Goal: Task Accomplishment & Management: Use online tool/utility

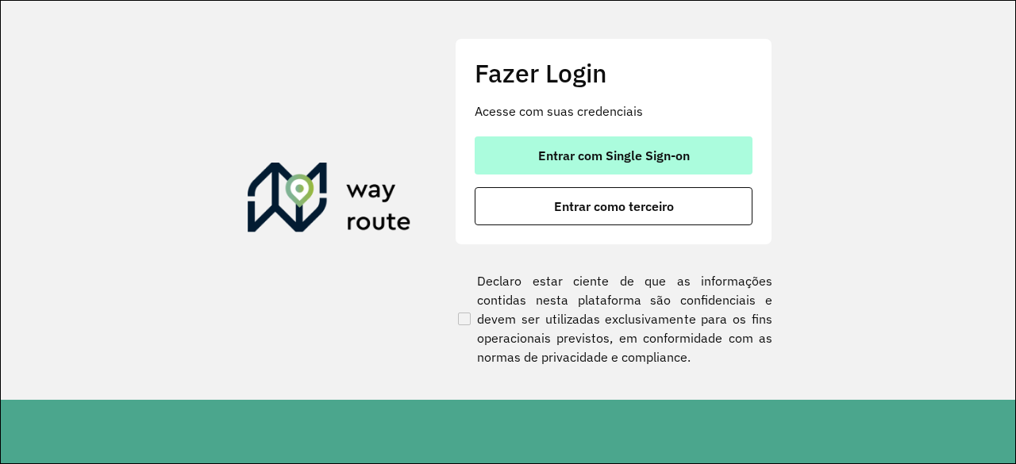
click at [568, 165] on button "Entrar com Single Sign-on" at bounding box center [614, 156] width 278 height 38
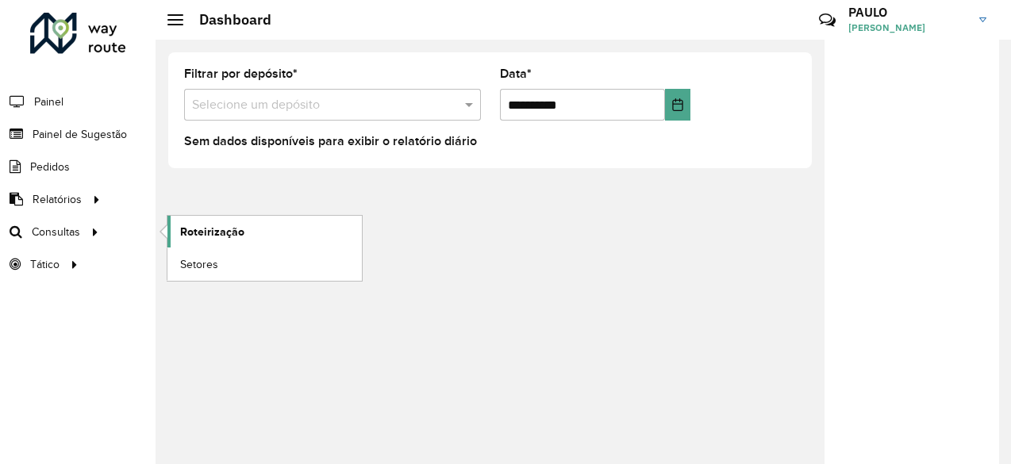
click at [197, 233] on span "Roteirização" at bounding box center [212, 232] width 64 height 17
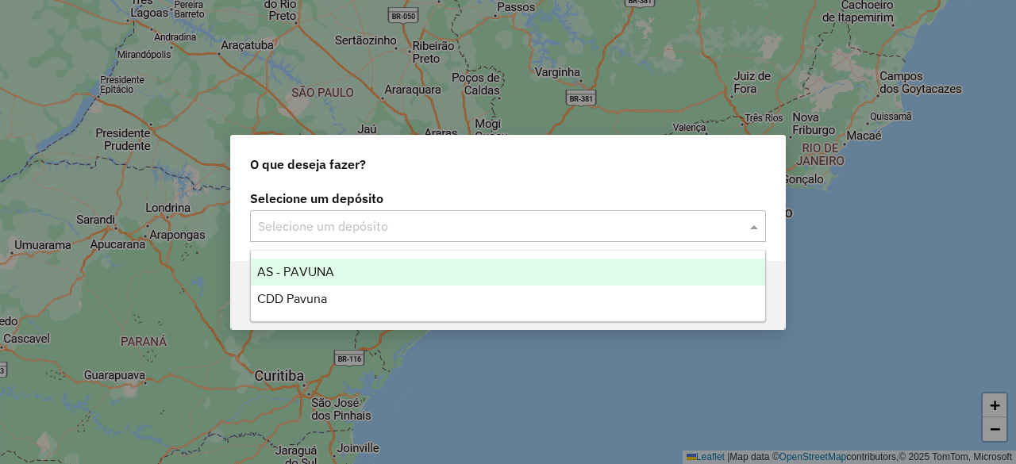
click at [283, 225] on input "text" at bounding box center [492, 227] width 468 height 19
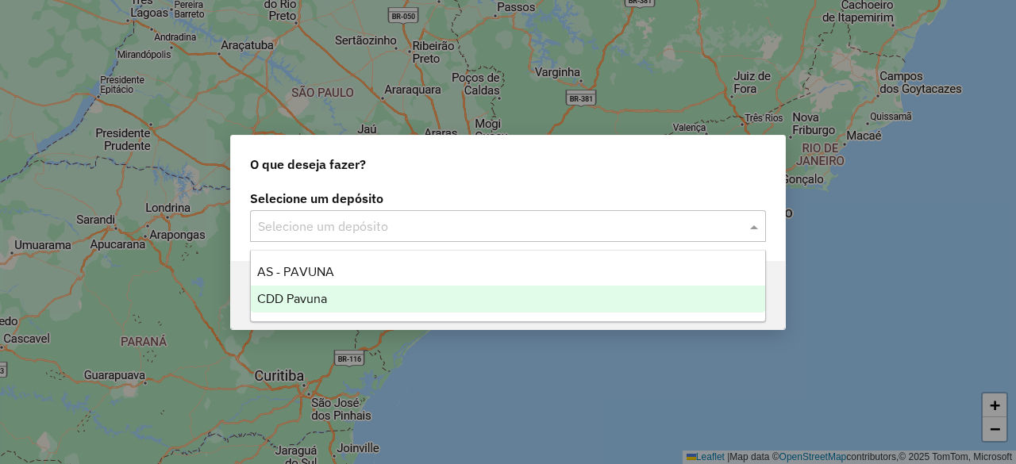
click at [288, 292] on span "CDD Pavuna" at bounding box center [292, 298] width 70 height 13
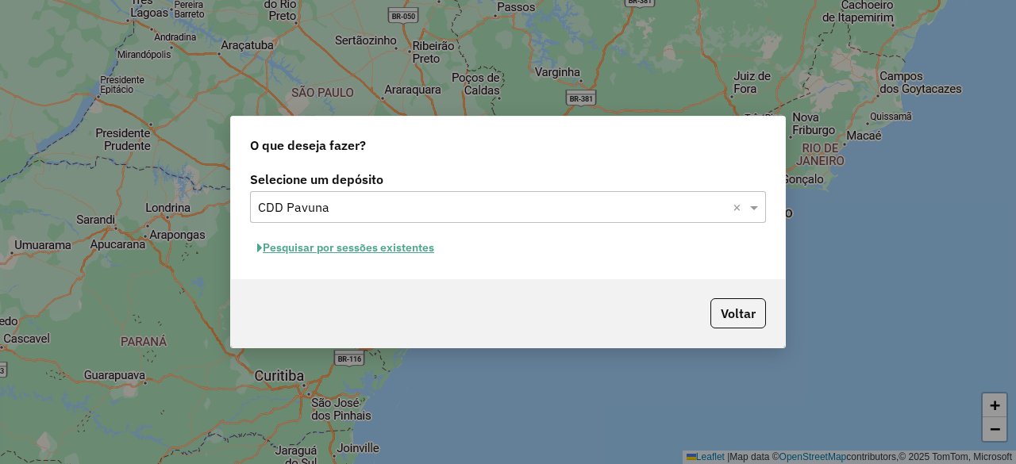
click at [418, 247] on button "Pesquisar por sessões existentes" at bounding box center [345, 248] width 191 height 25
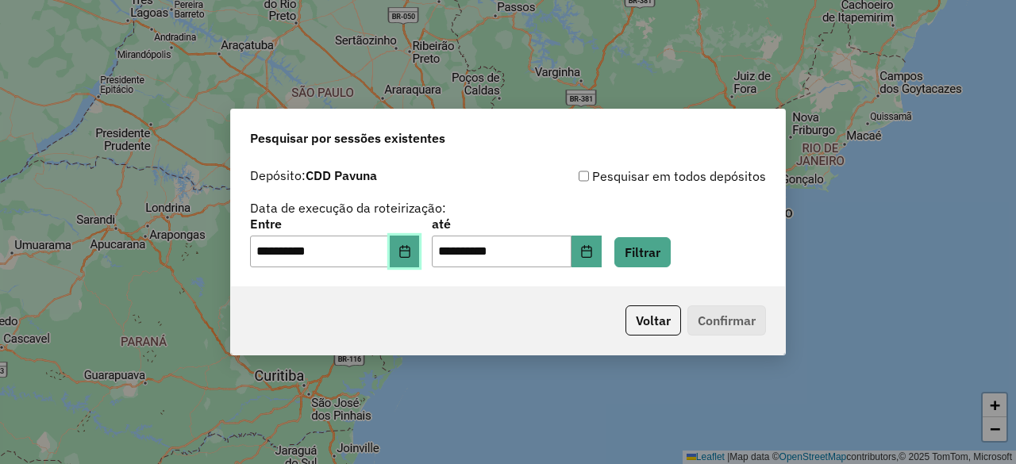
click at [410, 247] on icon "Choose Date" at bounding box center [404, 251] width 10 height 13
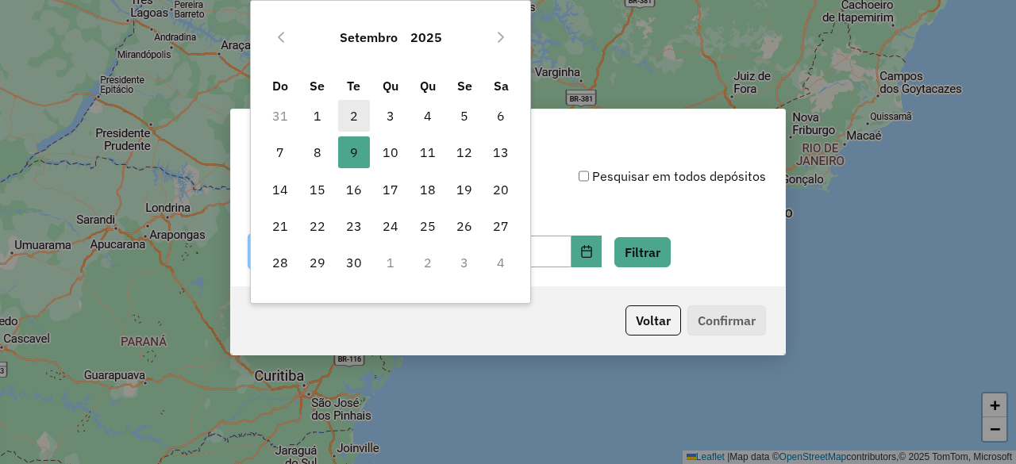
click at [360, 118] on span "2" at bounding box center [354, 116] width 32 height 32
type input "**********"
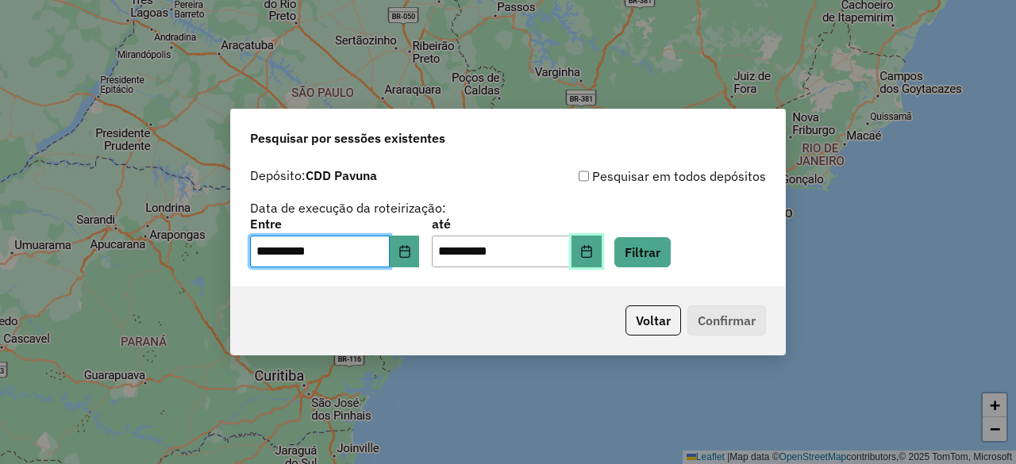
click at [593, 247] on icon "Choose Date" at bounding box center [586, 251] width 13 height 13
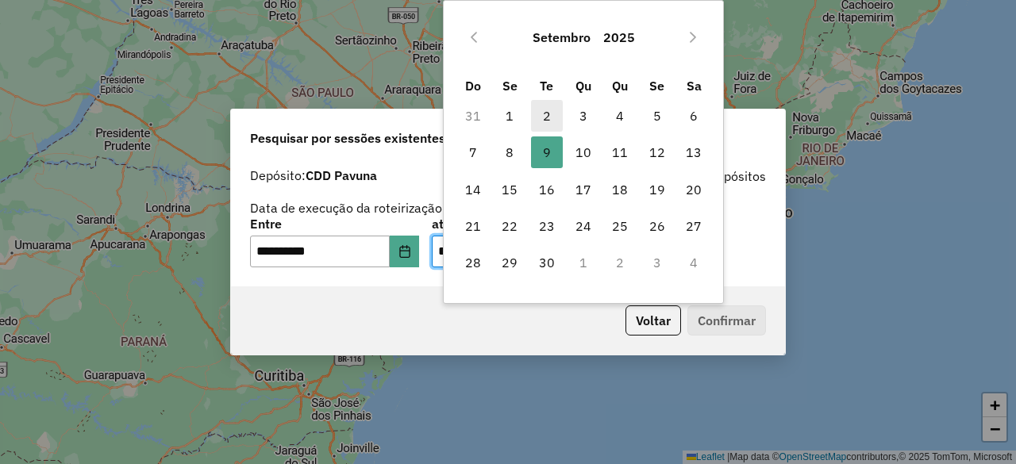
click at [557, 121] on span "2" at bounding box center [547, 116] width 32 height 32
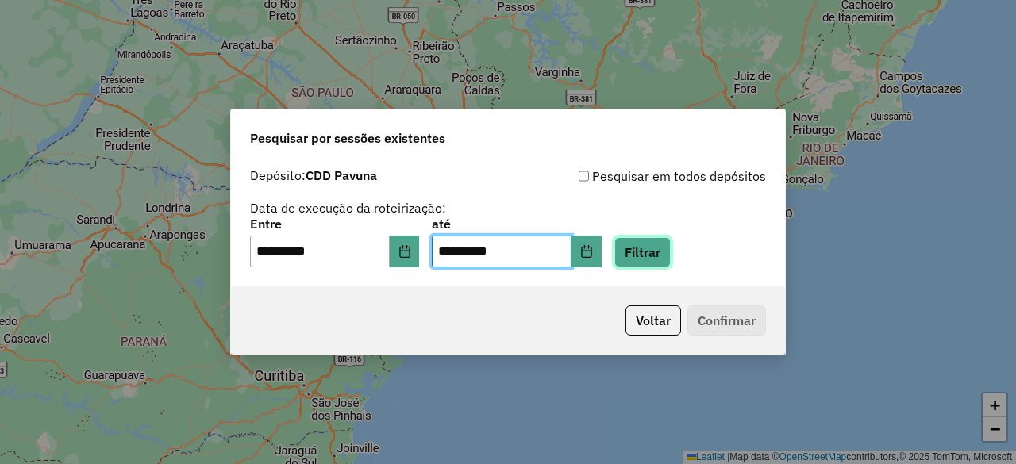
click at [653, 255] on button "Filtrar" at bounding box center [642, 252] width 56 height 30
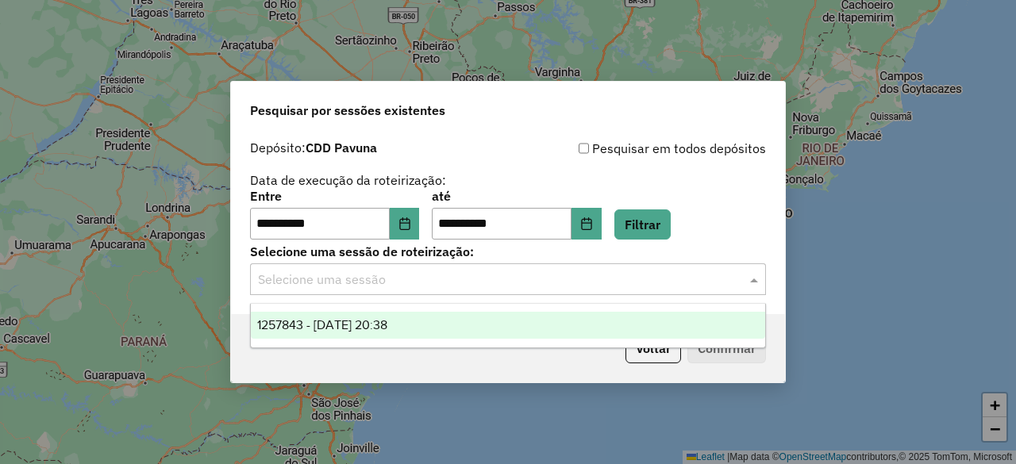
click at [597, 286] on input "text" at bounding box center [492, 280] width 468 height 19
click at [357, 318] on span "1257843 - 02/09/2025 20:38" at bounding box center [322, 324] width 130 height 13
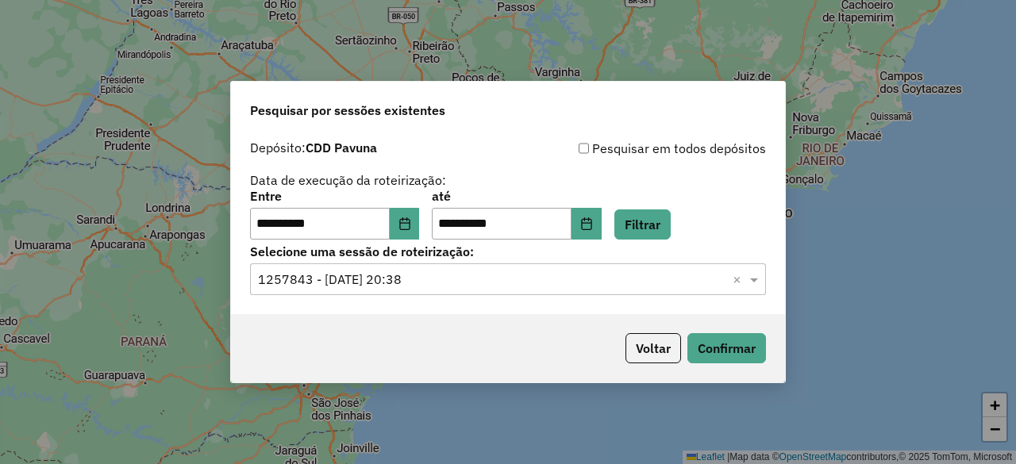
click at [726, 364] on div "Voltar Confirmar" at bounding box center [508, 348] width 554 height 68
click at [726, 352] on button "Confirmar" at bounding box center [727, 348] width 79 height 30
click at [593, 222] on icon "Choose Date" at bounding box center [586, 224] width 13 height 13
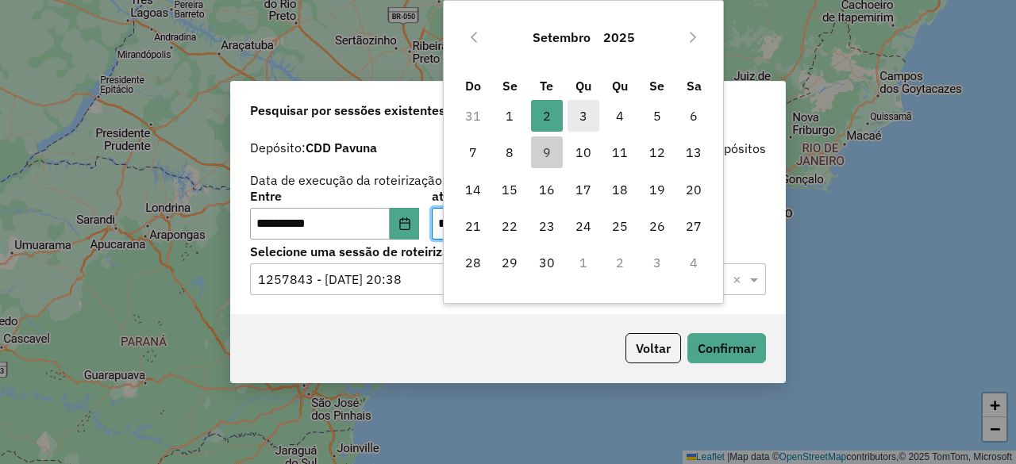
click at [580, 125] on span "3" at bounding box center [584, 116] width 32 height 32
type input "**********"
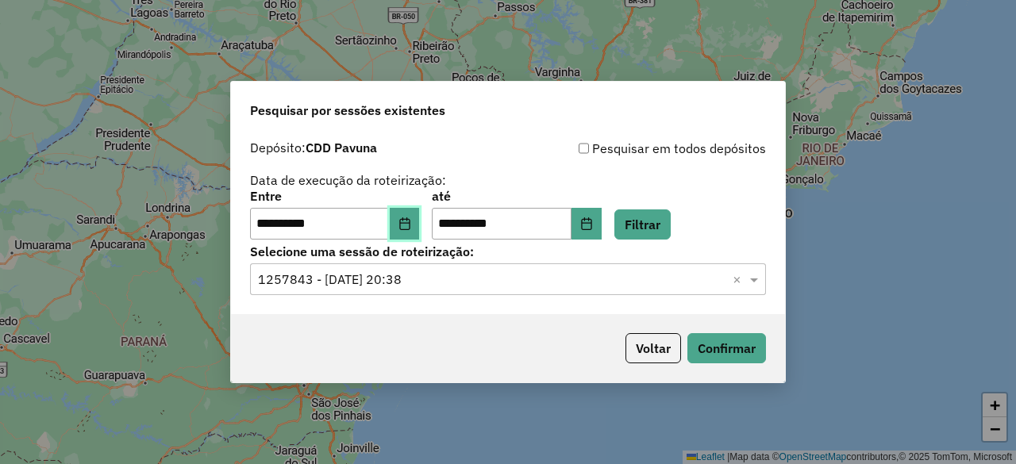
click at [420, 234] on button "Choose Date" at bounding box center [405, 224] width 30 height 32
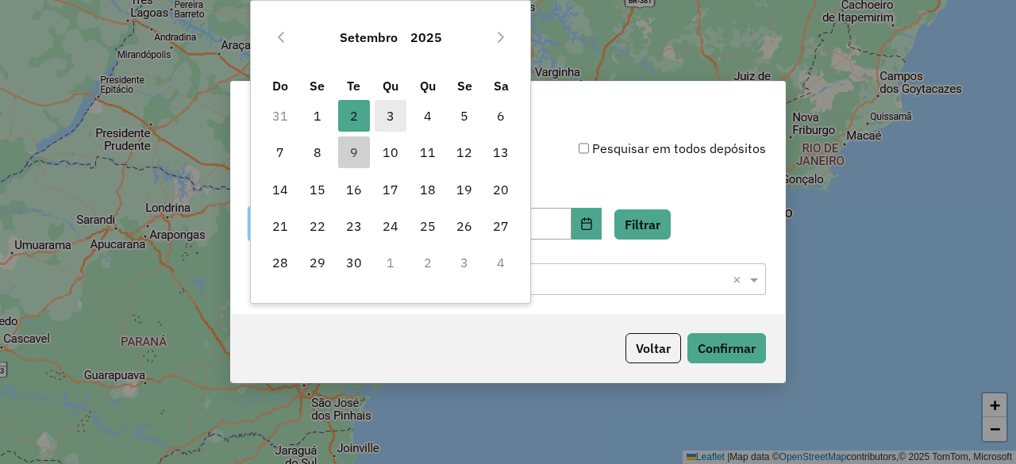
click at [391, 111] on span "3" at bounding box center [391, 116] width 32 height 32
type input "**********"
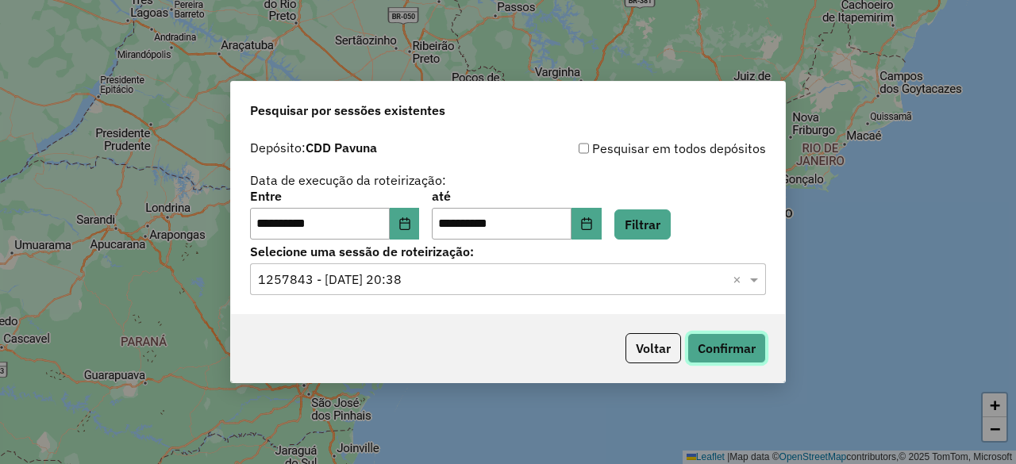
click at [705, 342] on button "Confirmar" at bounding box center [727, 348] width 79 height 30
click at [757, 281] on span at bounding box center [756, 279] width 20 height 19
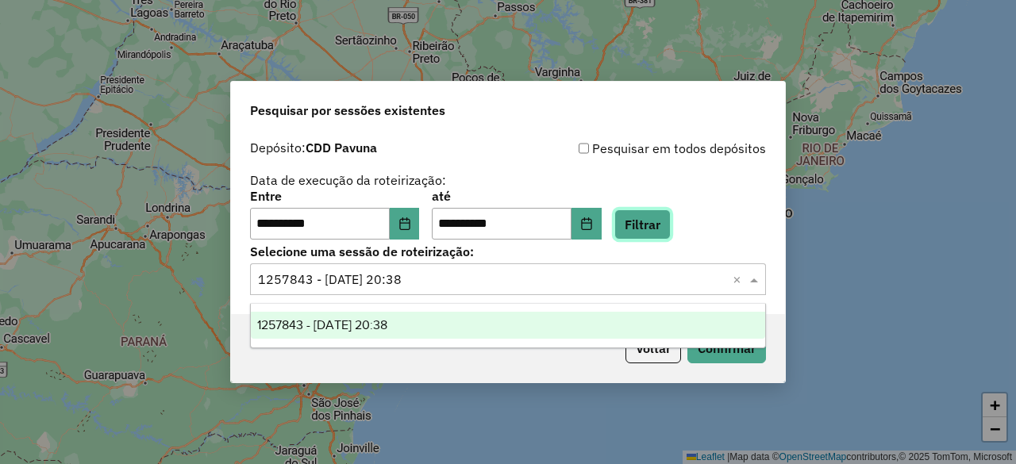
click at [669, 218] on button "Filtrar" at bounding box center [642, 225] width 56 height 30
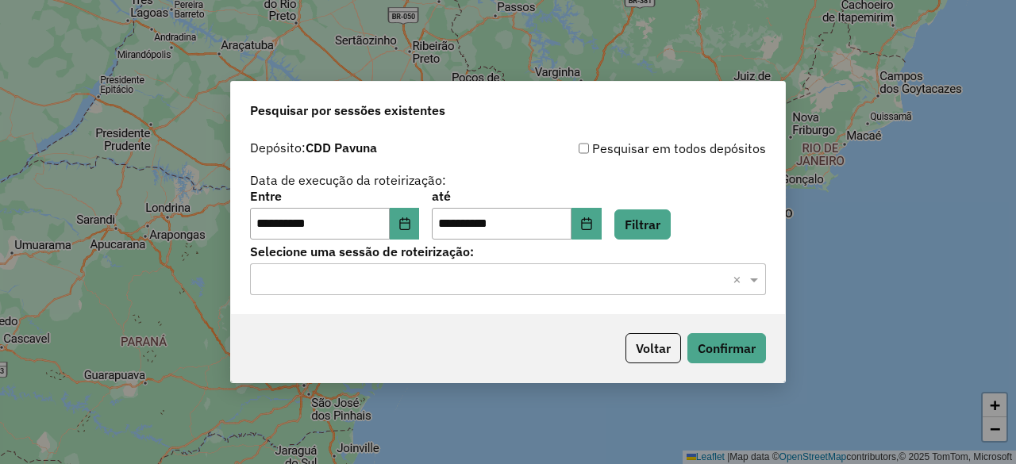
click at [399, 277] on input "text" at bounding box center [492, 280] width 468 height 19
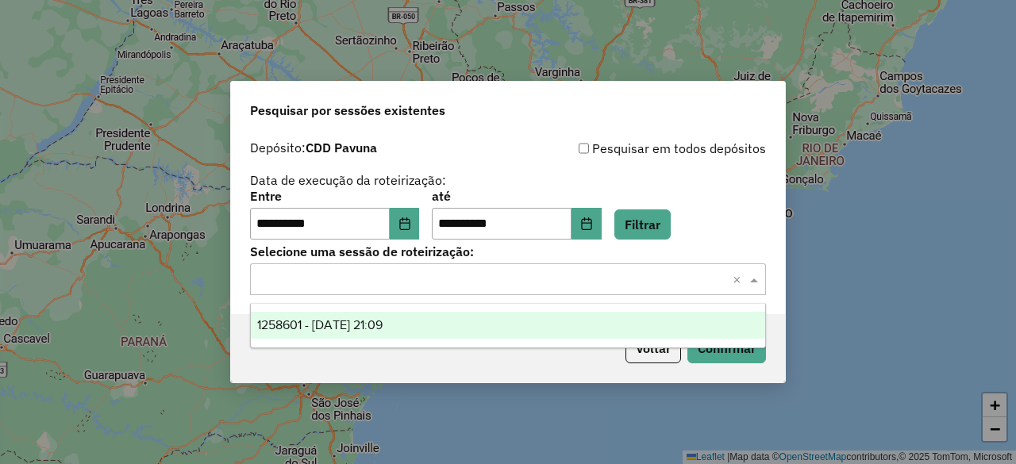
click at [314, 322] on span "1258601 - 03/09/2025 21:09" at bounding box center [319, 324] width 125 height 13
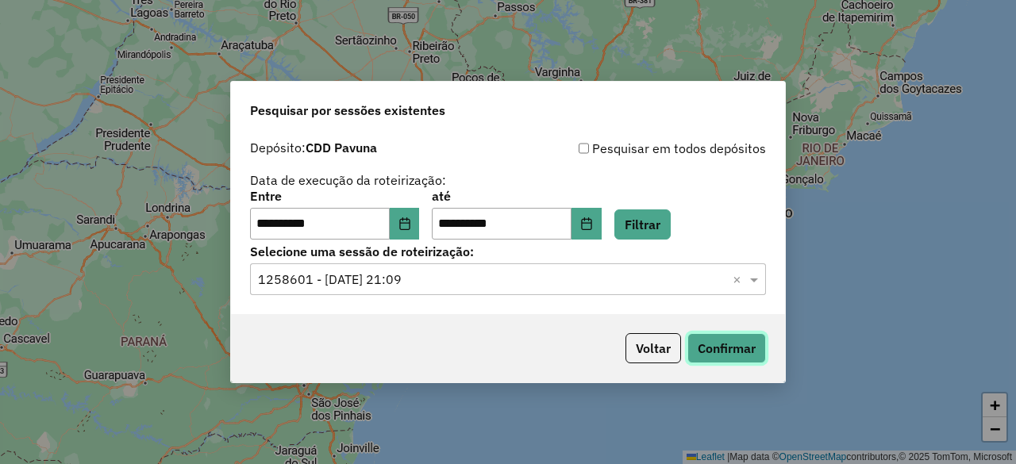
click at [717, 344] on button "Confirmar" at bounding box center [727, 348] width 79 height 30
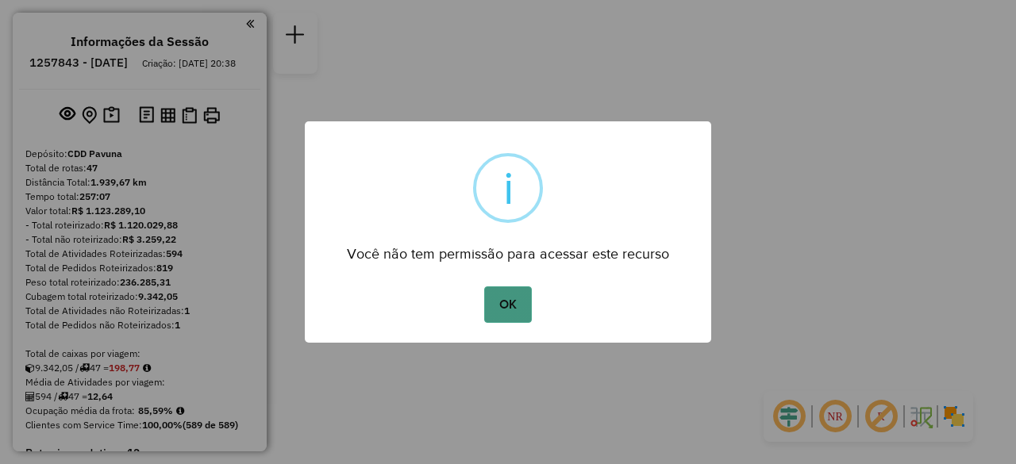
click at [499, 315] on button "OK" at bounding box center [507, 305] width 47 height 37
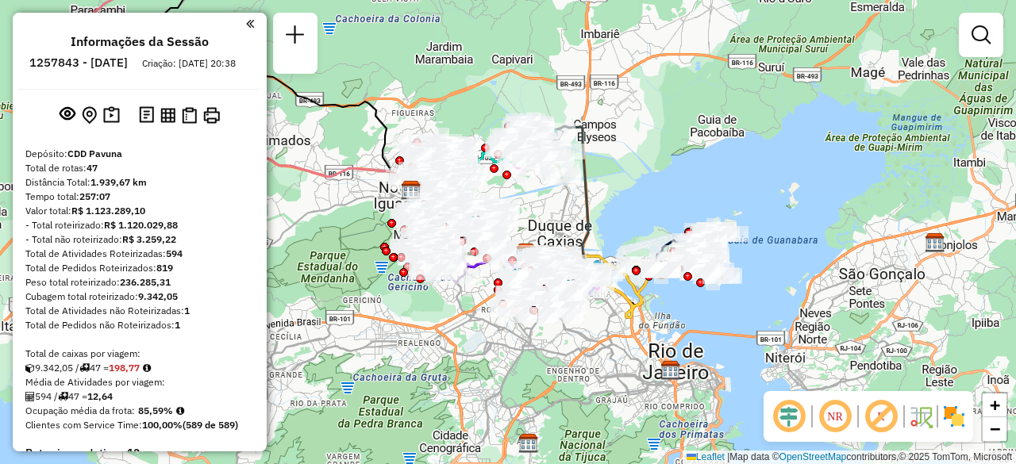
click at [246, 21] on em at bounding box center [250, 24] width 8 height 14
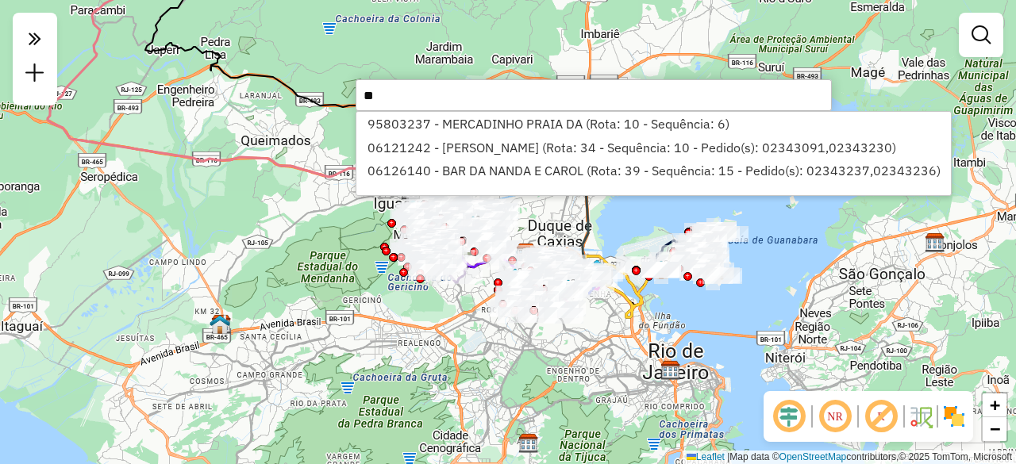
type input "*"
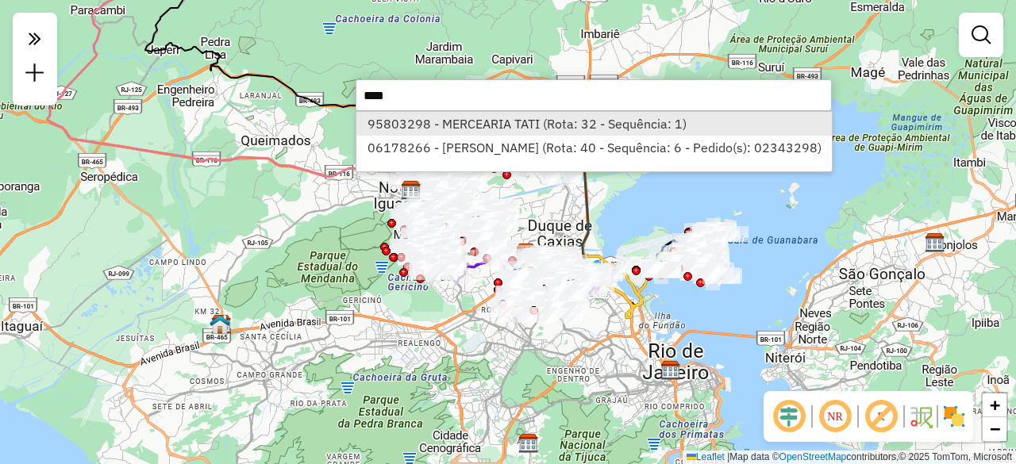
type input "****"
click at [422, 125] on li "95803298 - MERCEARIA TATI (Rota: 32 - Sequência: 1)" at bounding box center [594, 124] width 476 height 24
select select "**********"
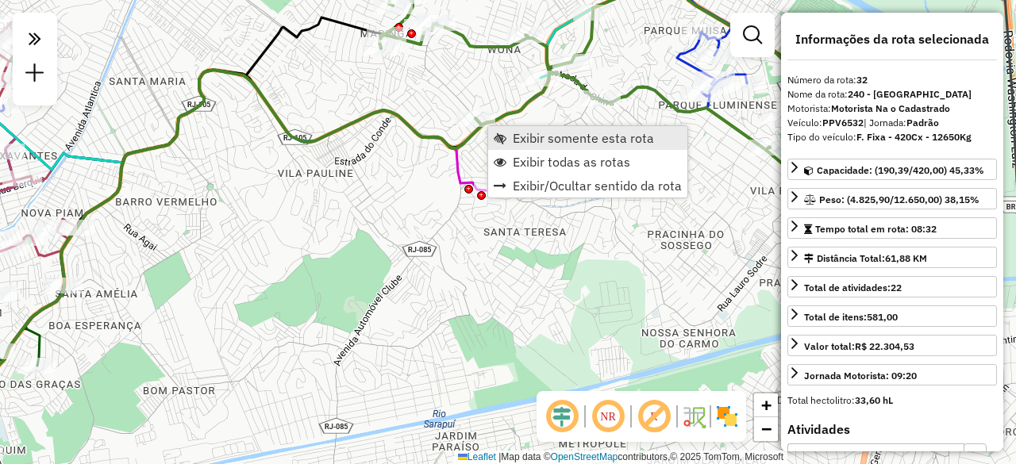
click at [533, 133] on span "Exibir somente esta rota" at bounding box center [583, 138] width 141 height 13
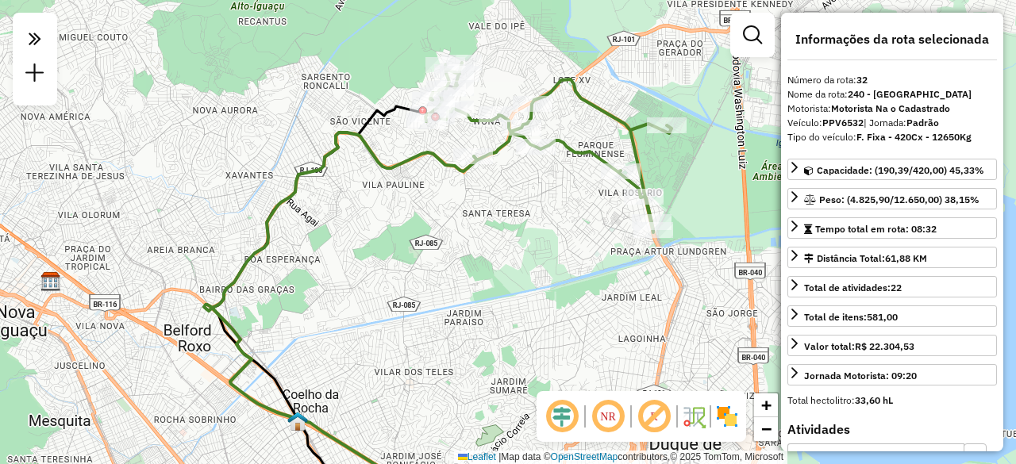
drag, startPoint x: 546, startPoint y: 176, endPoint x: 487, endPoint y: 237, distance: 84.8
click at [489, 236] on div "Janela de atendimento Grade de atendimento Capacidade Transportadoras Veículos …" at bounding box center [508, 232] width 1016 height 464
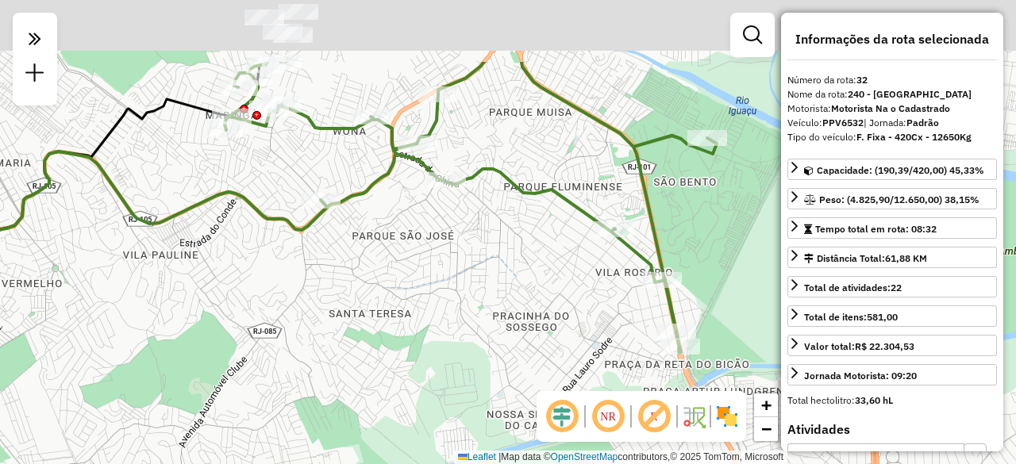
drag, startPoint x: 497, startPoint y: 182, endPoint x: 388, endPoint y: 283, distance: 148.9
click at [399, 290] on div "Janela de atendimento Grade de atendimento Capacidade Transportadoras Veículos …" at bounding box center [508, 232] width 1016 height 464
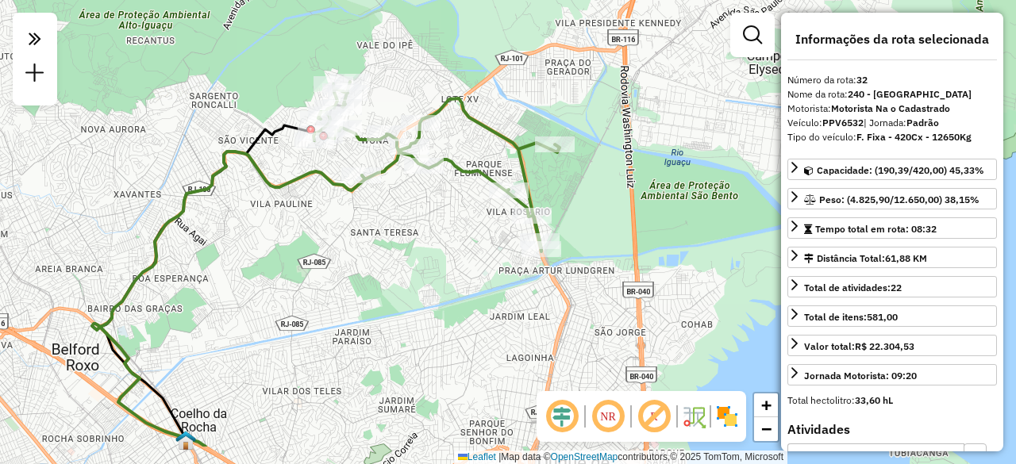
drag, startPoint x: 360, startPoint y: 338, endPoint x: 375, endPoint y: 274, distance: 65.9
click at [375, 274] on div "Janela de atendimento Grade de atendimento Capacidade Transportadoras Veículos …" at bounding box center [508, 232] width 1016 height 464
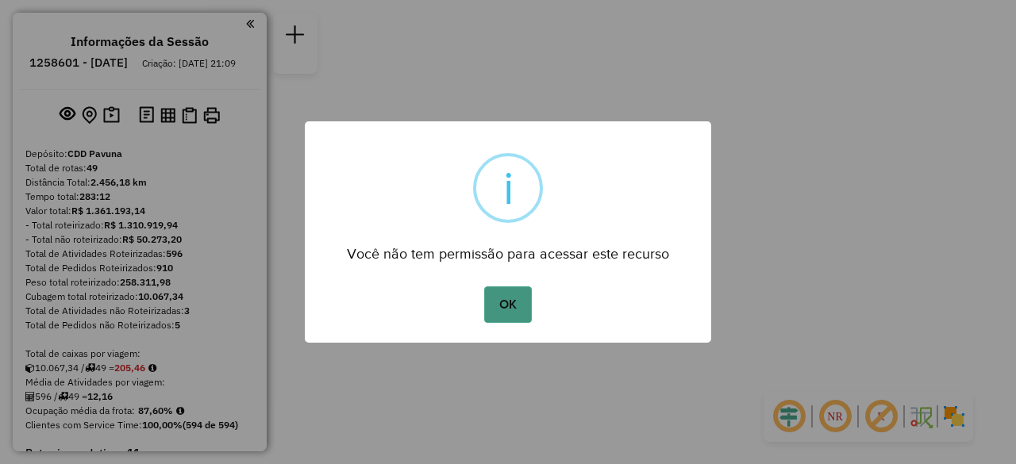
click at [514, 312] on button "OK" at bounding box center [507, 305] width 47 height 37
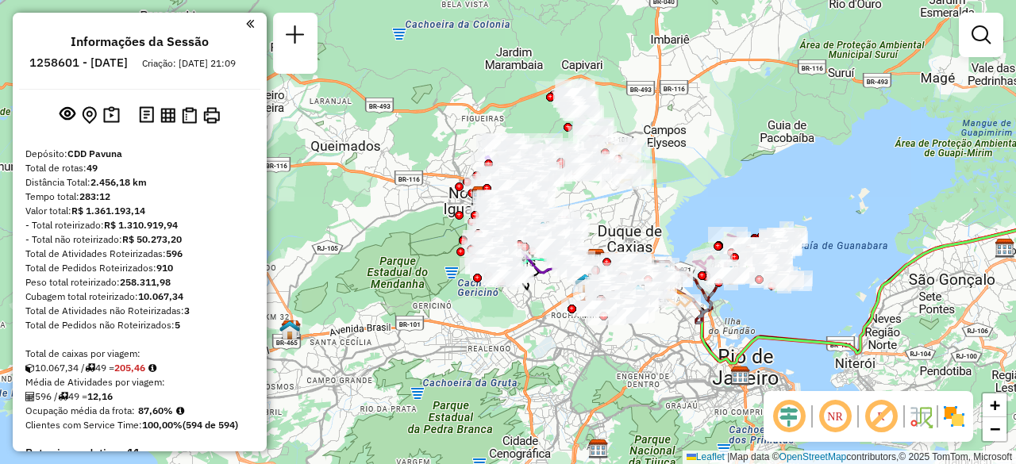
click at [246, 24] on em at bounding box center [250, 24] width 8 height 14
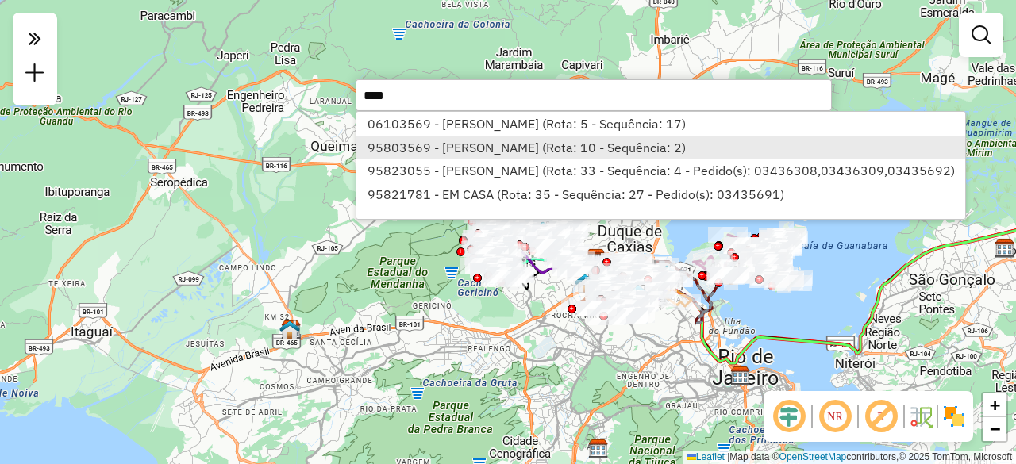
type input "****"
click at [390, 153] on li "95803569 - [PERSON_NAME] (Rota: 10 - Sequência: 2)" at bounding box center [660, 148] width 609 height 24
select select "**********"
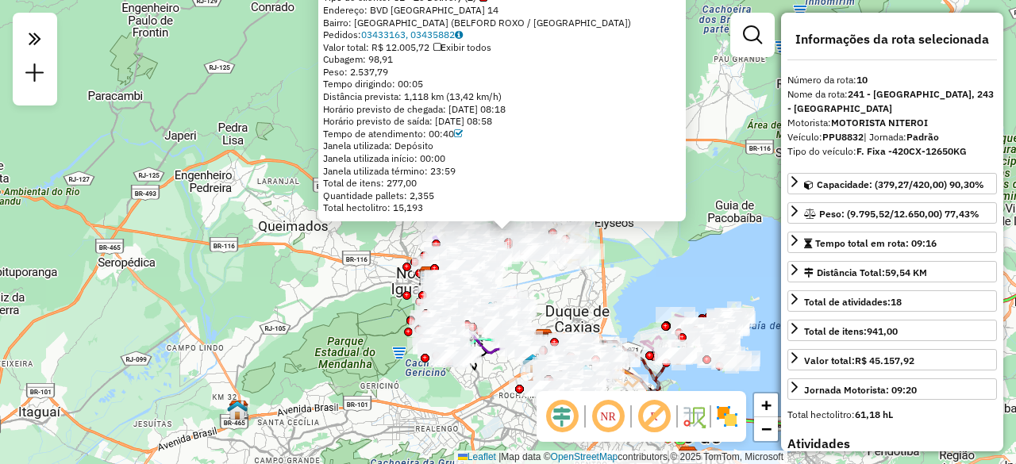
click at [341, 280] on div "95803569 - [PERSON_NAME] Tipo de cliente: 81 - Zé Delivery (Z) Endereço: BVD [G…" at bounding box center [508, 232] width 1016 height 464
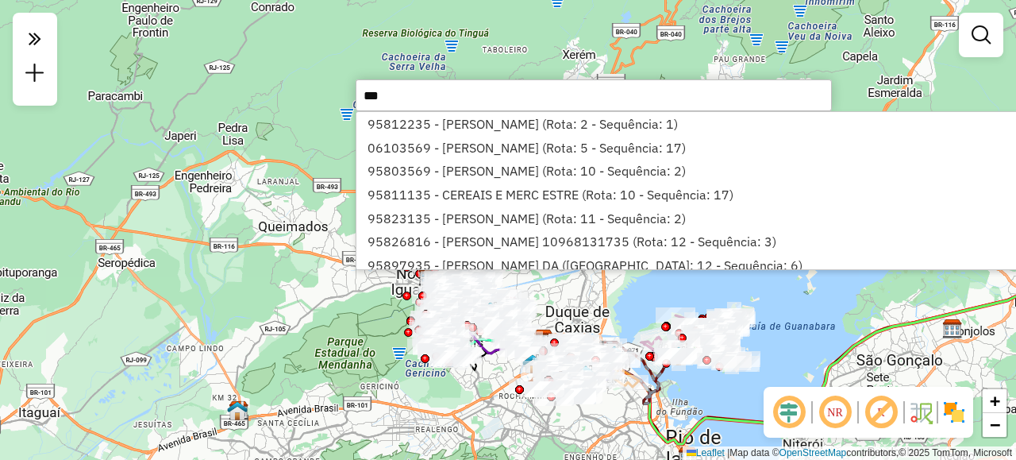
type input "****"
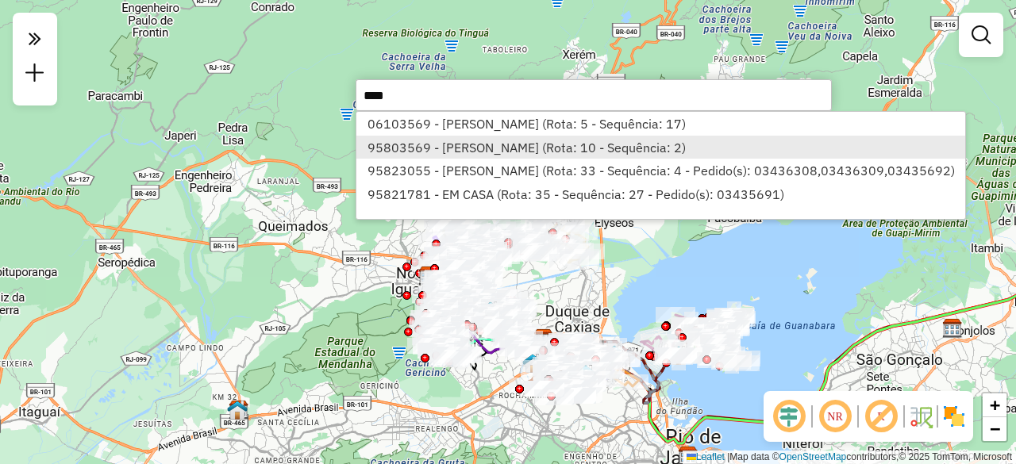
click at [406, 149] on li "95803569 - [PERSON_NAME] (Rota: 10 - Sequência: 2)" at bounding box center [660, 148] width 609 height 24
select select "**********"
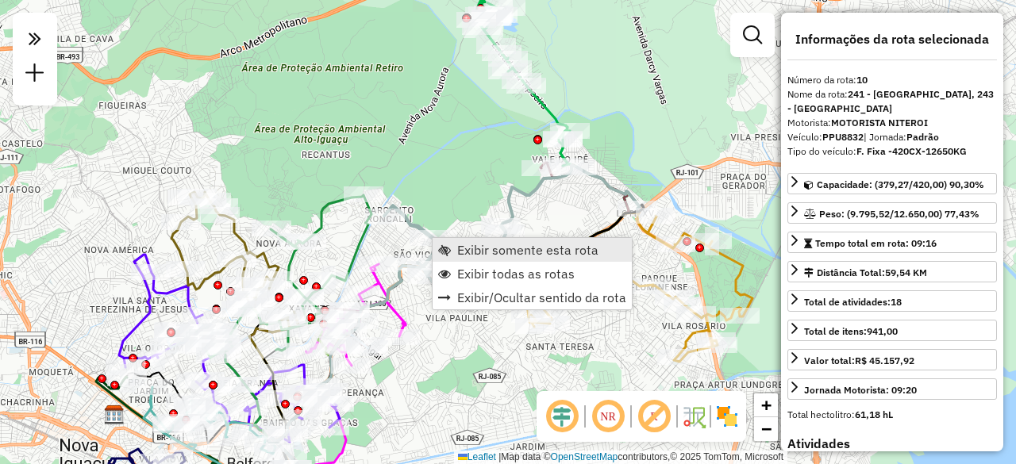
click at [472, 248] on span "Exibir somente esta rota" at bounding box center [527, 250] width 141 height 13
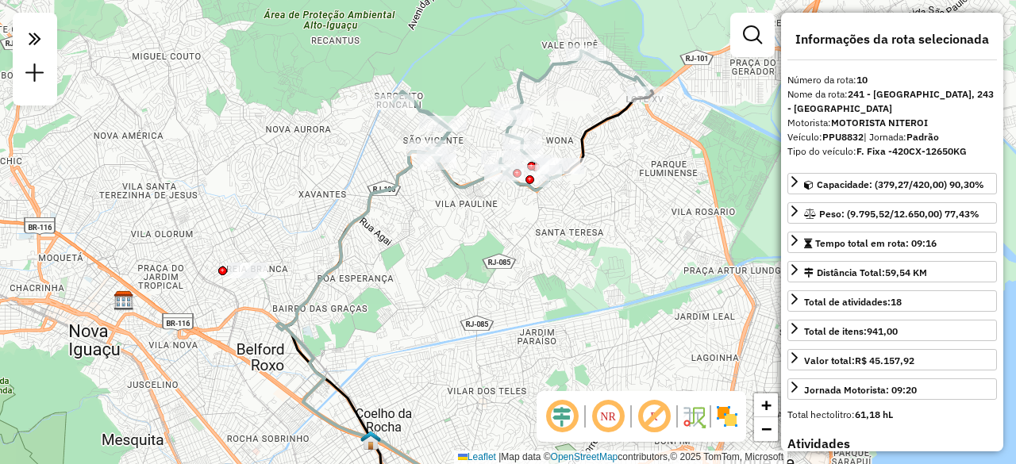
drag, startPoint x: 519, startPoint y: 158, endPoint x: 495, endPoint y: 224, distance: 70.1
click at [495, 224] on div "Janela de atendimento Grade de atendimento Capacidade Transportadoras Veículos …" at bounding box center [508, 232] width 1016 height 464
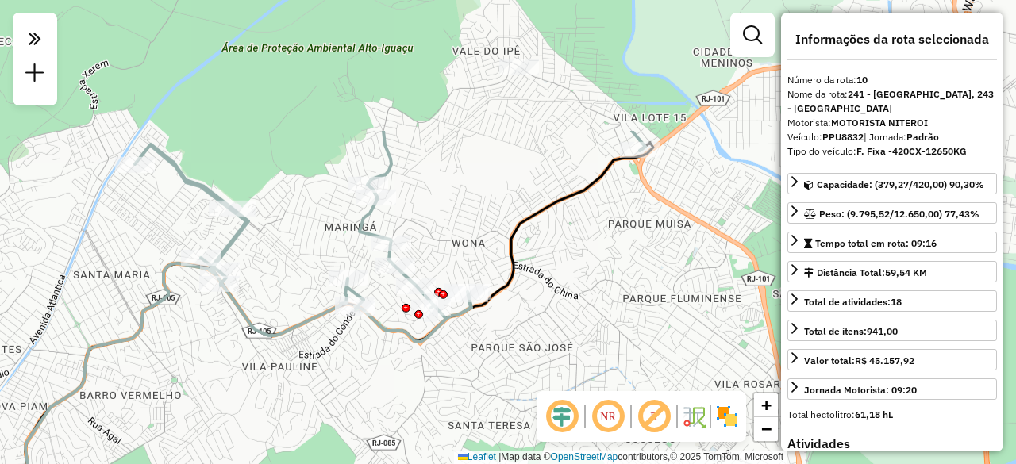
drag, startPoint x: 554, startPoint y: 161, endPoint x: 398, endPoint y: 338, distance: 236.2
click at [398, 338] on icon at bounding box center [390, 236] width 510 height 211
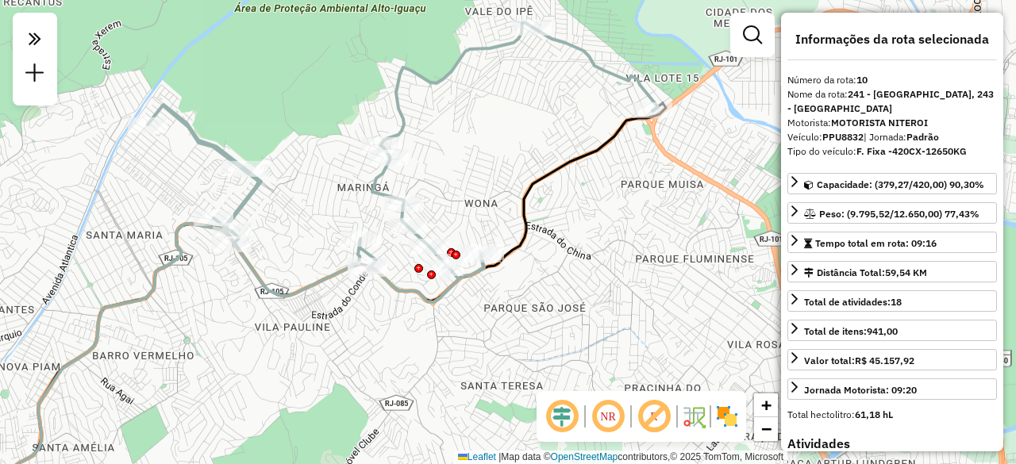
drag, startPoint x: 274, startPoint y: 263, endPoint x: 284, endPoint y: 227, distance: 37.2
click at [284, 227] on div "Janela de atendimento Grade de atendimento Capacidade Transportadoras Veículos …" at bounding box center [508, 232] width 1016 height 464
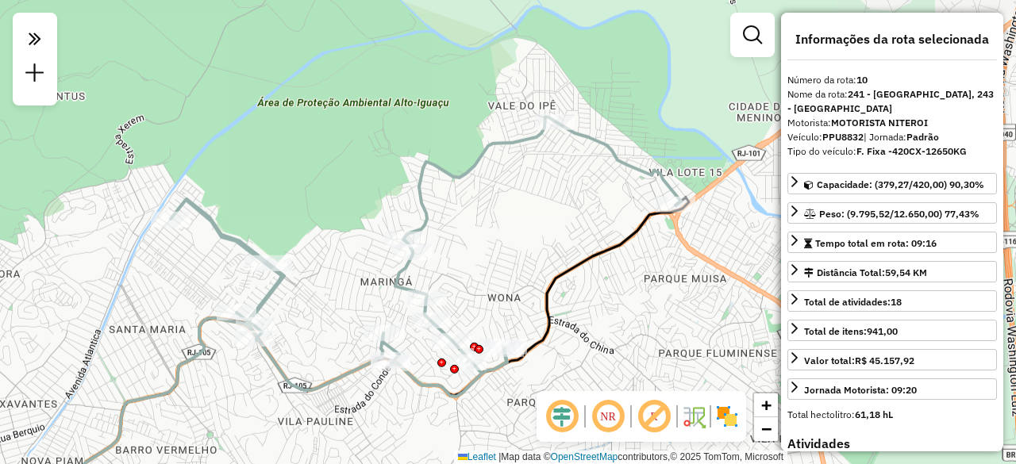
drag, startPoint x: 472, startPoint y: 157, endPoint x: 495, endPoint y: 252, distance: 97.2
click at [495, 252] on div "Janela de atendimento Grade de atendimento Capacidade Transportadoras Veículos …" at bounding box center [508, 232] width 1016 height 464
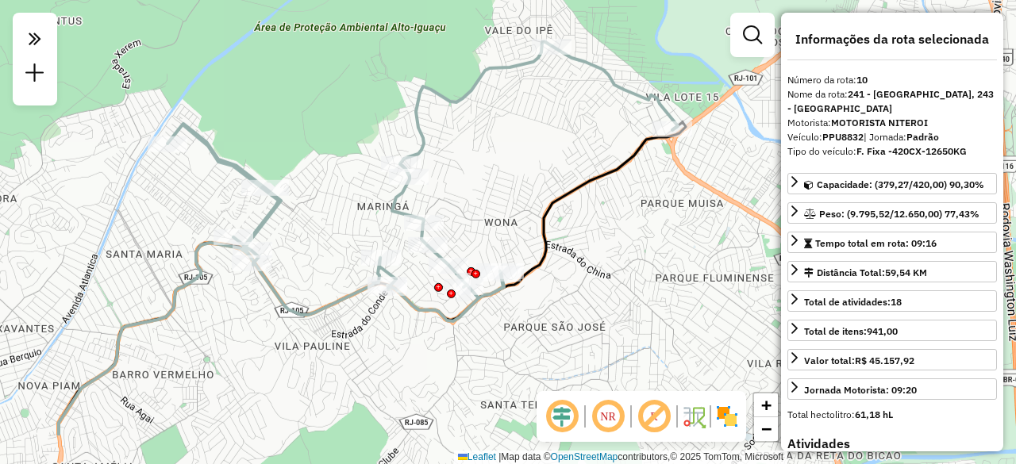
drag, startPoint x: 605, startPoint y: 87, endPoint x: 602, endPoint y: 11, distance: 75.5
click at [602, 11] on div "Janela de atendimento Grade de atendimento Capacidade Transportadoras Veículos …" at bounding box center [508, 232] width 1016 height 464
